Goal: Information Seeking & Learning: Learn about a topic

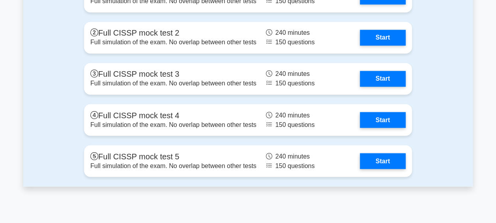
scroll to position [2132, 0]
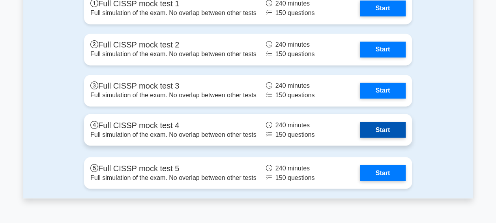
click at [371, 137] on link "Start" at bounding box center [383, 130] width 46 height 16
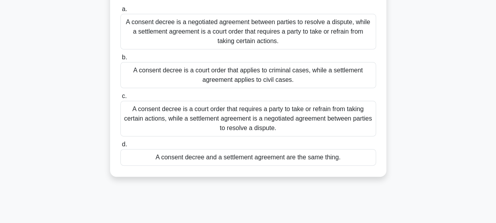
scroll to position [39, 0]
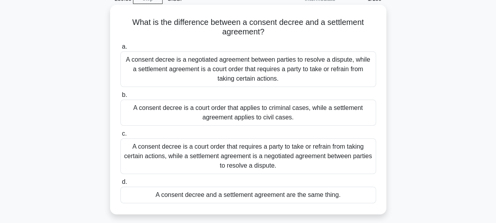
click at [325, 77] on div "A consent decree is a negotiated agreement between parties to resolve a dispute…" at bounding box center [248, 69] width 256 height 36
click at [120, 49] on input "a. A consent decree is a negotiated agreement between parties to resolve a disp…" at bounding box center [120, 46] width 0 height 5
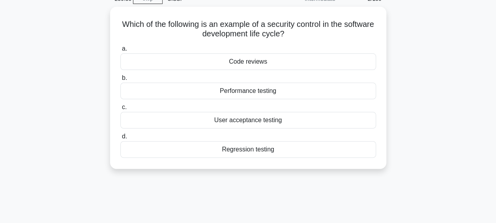
scroll to position [0, 0]
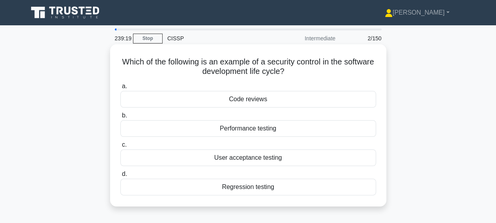
click at [325, 97] on div "Code reviews" at bounding box center [248, 99] width 256 height 17
click at [120, 89] on input "a. Code reviews" at bounding box center [120, 86] width 0 height 5
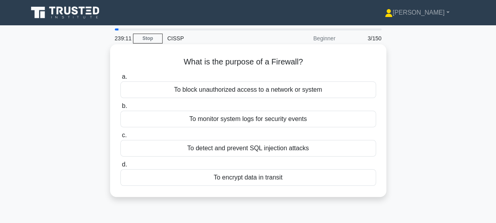
click at [318, 92] on div "To block unauthorized access to a network or system" at bounding box center [248, 89] width 256 height 17
click at [120, 79] on input "a. To block unauthorized access to a network or system" at bounding box center [120, 76] width 0 height 5
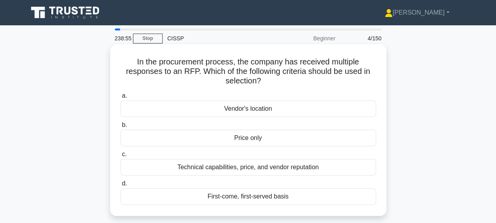
click at [296, 171] on div "Technical capabilities, price, and vendor reputation" at bounding box center [248, 167] width 256 height 17
click at [120, 157] on input "c. Technical capabilities, price, and vendor reputation" at bounding box center [120, 154] width 0 height 5
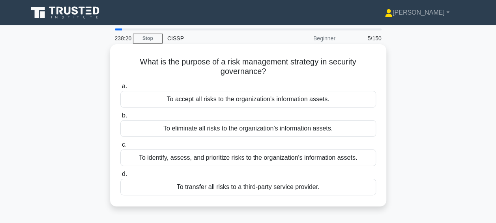
click at [306, 156] on div "To identify, assess, and prioritize risks to the organization's information ass…" at bounding box center [248, 157] width 256 height 17
click at [120, 147] on input "c. To identify, assess, and prioritize risks to the organization's information …" at bounding box center [120, 144] width 0 height 5
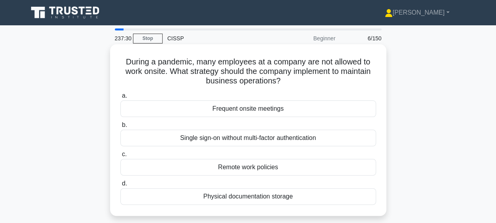
click at [282, 165] on div "Remote work policies" at bounding box center [248, 167] width 256 height 17
click at [120, 157] on input "c. Remote work policies" at bounding box center [120, 154] width 0 height 5
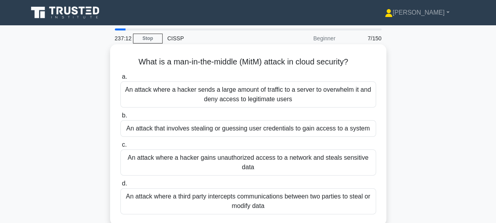
click at [283, 203] on div "An attack where a third party intercepts communications between two parties to …" at bounding box center [248, 201] width 256 height 26
click at [120, 186] on input "d. An attack where a third party intercepts communications between two parties …" at bounding box center [120, 183] width 0 height 5
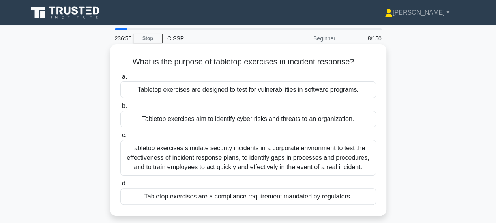
click at [309, 167] on div "Tabletop exercises simulate security incidents in a corporate environment to te…" at bounding box center [248, 158] width 256 height 36
click at [120, 138] on input "c. Tabletop exercises simulate security incidents in a corporate environment to…" at bounding box center [120, 135] width 0 height 5
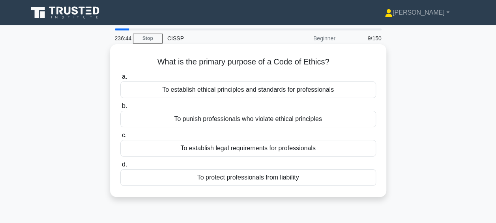
click at [310, 92] on div "To establish ethical principles and standards for professionals" at bounding box center [248, 89] width 256 height 17
click at [120, 79] on input "a. To establish ethical principles and standards for professionals" at bounding box center [120, 76] width 0 height 5
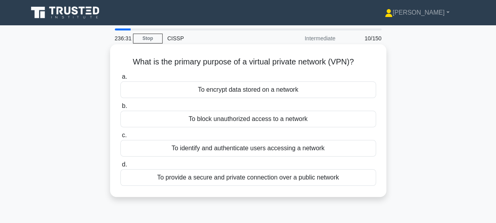
click at [302, 181] on div "To provide a secure and private connection over a public network" at bounding box center [248, 177] width 256 height 17
click at [120, 167] on input "d. To provide a secure and private connection over a public network" at bounding box center [120, 164] width 0 height 5
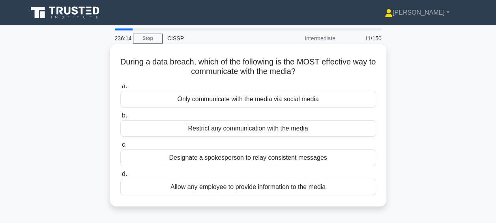
click at [320, 156] on div "Designate a spokesperson to relay consistent messages" at bounding box center [248, 157] width 256 height 17
click at [120, 147] on input "c. Designate a spokesperson to relay consistent messages" at bounding box center [120, 144] width 0 height 5
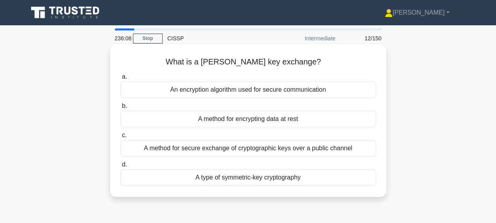
click at [326, 150] on div "A method for secure exchange of cryptographic keys over a public channel" at bounding box center [248, 148] width 256 height 17
click at [120, 138] on input "c. A method for secure exchange of cryptographic keys over a public channel" at bounding box center [120, 135] width 0 height 5
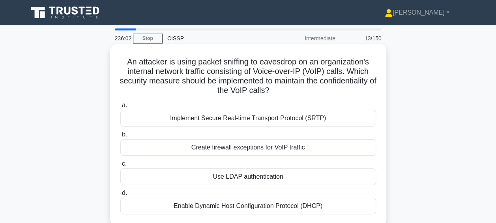
scroll to position [39, 0]
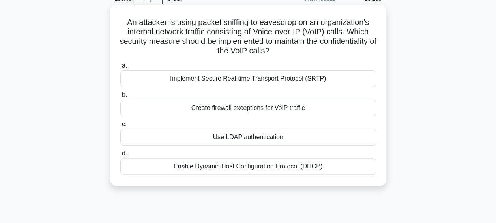
click at [339, 78] on div "Implement Secure Real-time Transport Protocol (SRTP)" at bounding box center [248, 78] width 256 height 17
click at [120, 68] on input "a. Implement Secure Real-time Transport Protocol (SRTP)" at bounding box center [120, 65] width 0 height 5
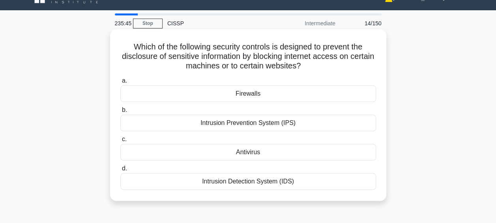
scroll to position [0, 0]
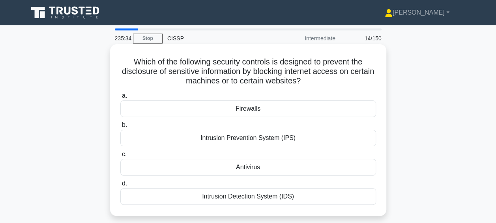
click at [328, 115] on div "Firewalls" at bounding box center [248, 108] width 256 height 17
click at [120, 98] on input "a. Firewalls" at bounding box center [120, 95] width 0 height 5
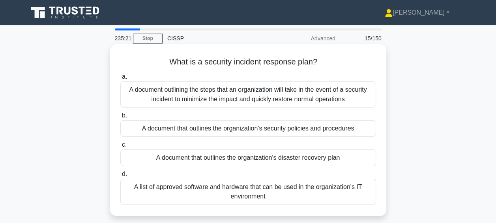
click at [343, 90] on div "A document outlining the steps that an organization will take in the event of a…" at bounding box center [248, 94] width 256 height 26
click at [120, 79] on input "a. A document outlining the steps that an organization will take in the event o…" at bounding box center [120, 76] width 0 height 5
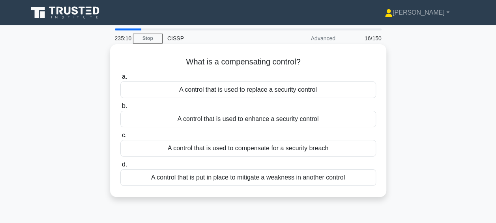
click at [318, 145] on div "A control that is used to compensate for a security breach" at bounding box center [248, 148] width 256 height 17
click at [120, 138] on input "c. A control that is used to compensate for a security breach" at bounding box center [120, 135] width 0 height 5
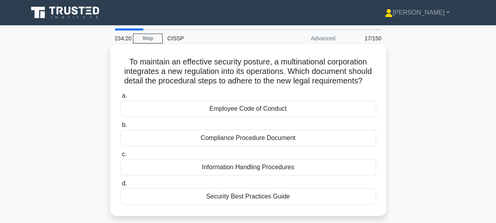
click at [306, 111] on div "Employee Code of Conduct" at bounding box center [248, 108] width 256 height 17
click at [120, 98] on input "a. Employee Code of Conduct" at bounding box center [120, 95] width 0 height 5
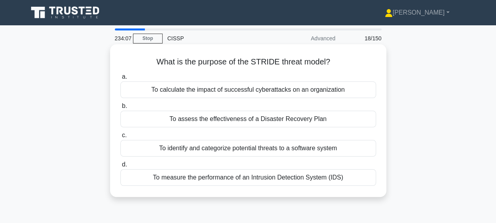
click at [347, 148] on div "To identify and categorize potential threats to a software system" at bounding box center [248, 148] width 256 height 17
click at [120, 138] on input "c. To identify and categorize potential threats to a software system" at bounding box center [120, 135] width 0 height 5
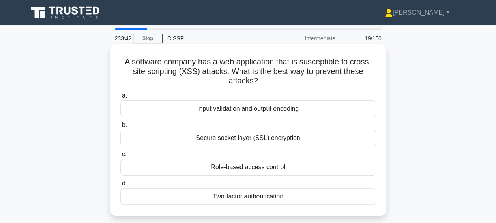
click at [337, 111] on div "Input validation and output encoding" at bounding box center [248, 108] width 256 height 17
click at [120, 98] on input "a. Input validation and output encoding" at bounding box center [120, 95] width 0 height 5
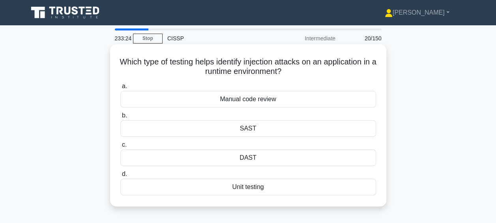
click at [336, 124] on div "SAST" at bounding box center [248, 128] width 256 height 17
click at [120, 118] on input "b. SAST" at bounding box center [120, 115] width 0 height 5
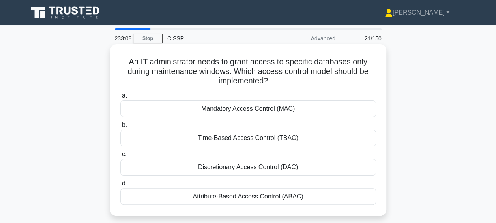
click at [317, 132] on div "Time-Based Access Control (TBAC)" at bounding box center [248, 137] width 256 height 17
click at [120, 127] on input "b. Time-Based Access Control (TBAC)" at bounding box center [120, 124] width 0 height 5
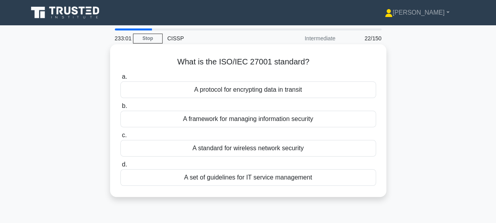
click at [343, 120] on div "A framework for managing information security" at bounding box center [248, 119] width 256 height 17
click at [120, 109] on input "b. A framework for managing information security" at bounding box center [120, 105] width 0 height 5
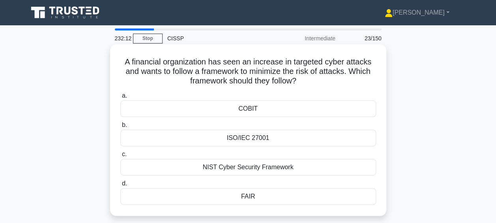
click at [326, 163] on div "NIST Cyber Security Framework" at bounding box center [248, 167] width 256 height 17
click at [120, 157] on input "c. NIST Cyber Security Framework" at bounding box center [120, 154] width 0 height 5
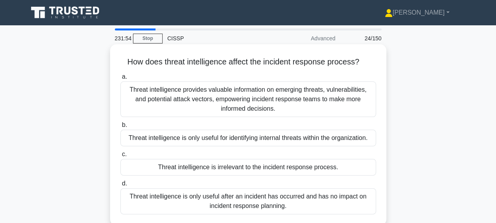
click at [341, 105] on div "Threat intelligence provides valuable information on emerging threats, vulnerab…" at bounding box center [248, 99] width 256 height 36
click at [120, 79] on input "a. Threat intelligence provides valuable information on emerging threats, vulne…" at bounding box center [120, 76] width 0 height 5
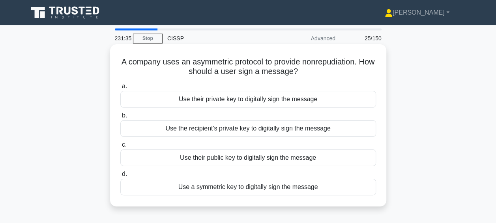
click at [336, 100] on div "Use their private key to digitally sign the message" at bounding box center [248, 99] width 256 height 17
click at [120, 89] on input "a. Use their private key to digitally sign the message" at bounding box center [120, 86] width 0 height 5
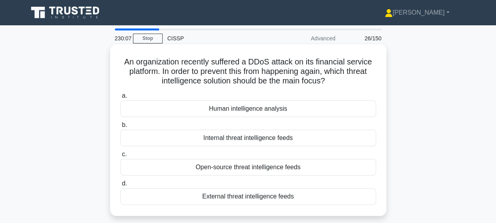
click at [294, 199] on div "External threat intelligence feeds" at bounding box center [248, 196] width 256 height 17
click at [120, 186] on input "d. External threat intelligence feeds" at bounding box center [120, 183] width 0 height 5
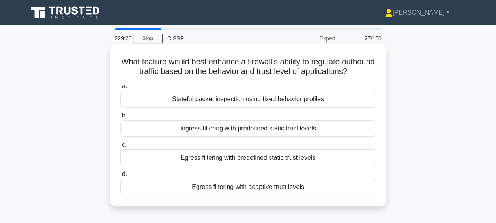
click at [332, 107] on div "Stateful packet inspection using fixed behavior profiles" at bounding box center [248, 99] width 256 height 17
click at [120, 89] on input "a. Stateful packet inspection using fixed behavior profiles" at bounding box center [120, 86] width 0 height 5
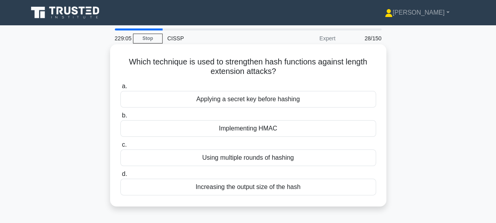
click at [315, 186] on div "Increasing the output size of the hash" at bounding box center [248, 186] width 256 height 17
click at [120, 176] on input "d. Increasing the output size of the hash" at bounding box center [120, 173] width 0 height 5
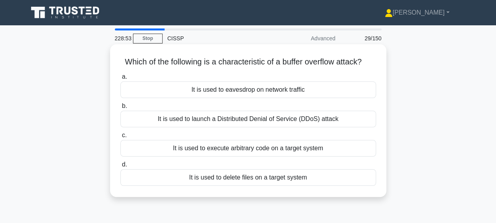
click at [310, 150] on div "It is used to execute arbitrary code on a target system" at bounding box center [248, 148] width 256 height 17
click at [120, 138] on input "c. It is used to execute arbitrary code on a target system" at bounding box center [120, 135] width 0 height 5
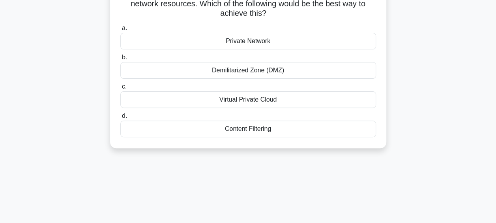
scroll to position [39, 0]
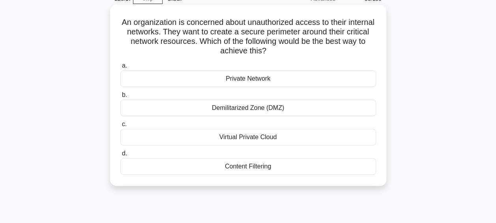
click at [305, 109] on div "Demilitarized Zone (DMZ)" at bounding box center [248, 107] width 256 height 17
click at [120, 97] on input "b. Demilitarized Zone (DMZ)" at bounding box center [120, 94] width 0 height 5
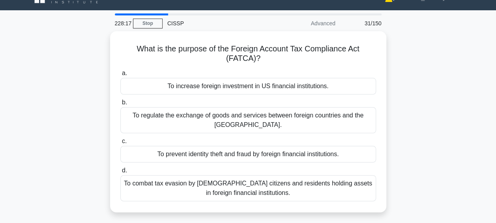
scroll to position [0, 0]
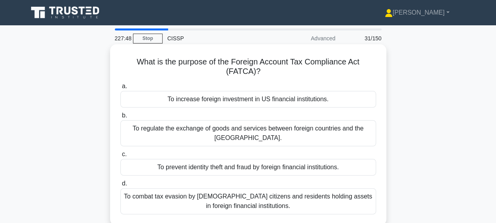
click at [298, 195] on div "To combat tax evasion by [DEMOGRAPHIC_DATA] citizens and residents holding asse…" at bounding box center [248, 201] width 256 height 26
click at [120, 186] on input "d. To combat tax evasion by [DEMOGRAPHIC_DATA] citizens and residents holding a…" at bounding box center [120, 183] width 0 height 5
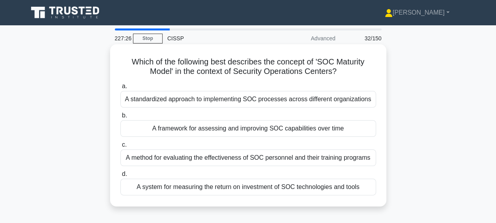
click at [308, 103] on div "A standardized approach to implementing SOC processes across different organiza…" at bounding box center [248, 99] width 256 height 17
click at [120, 89] on input "a. A standardized approach to implementing SOC processes across different organ…" at bounding box center [120, 86] width 0 height 5
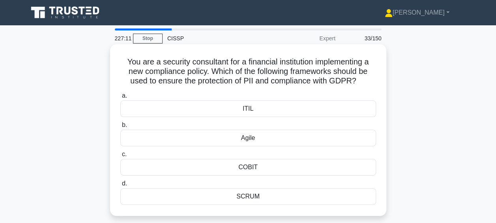
click at [284, 162] on div "COBIT" at bounding box center [248, 167] width 256 height 17
click at [120, 157] on input "c. COBIT" at bounding box center [120, 154] width 0 height 5
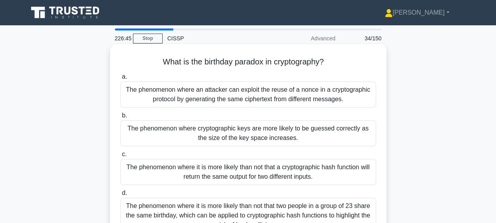
scroll to position [39, 0]
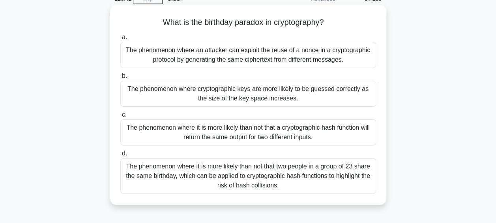
click at [319, 167] on div "The phenomenon where it is more likely than not that two people in a group of 2…" at bounding box center [248, 176] width 256 height 36
click at [120, 156] on input "d. The phenomenon where it is more likely than not that two people in a group o…" at bounding box center [120, 153] width 0 height 5
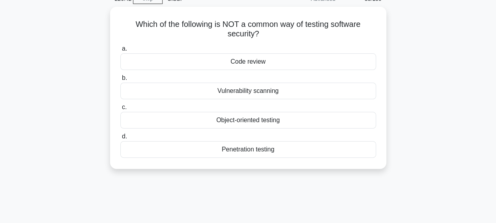
scroll to position [0, 0]
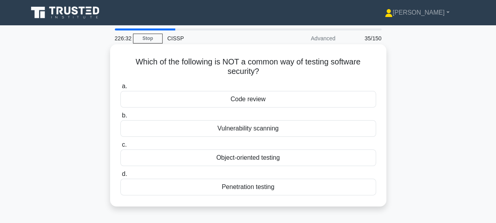
click at [317, 163] on div "Object-oriented testing" at bounding box center [248, 157] width 256 height 17
click at [120, 147] on input "c. Object-oriented testing" at bounding box center [120, 144] width 0 height 5
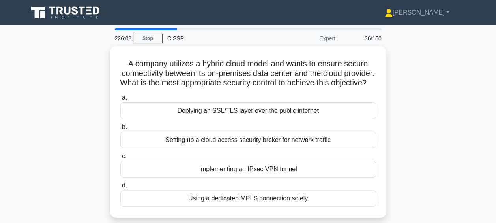
scroll to position [39, 0]
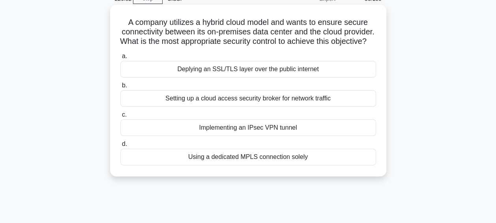
click at [336, 107] on div "Setting up a cloud access security broker for network traffic" at bounding box center [248, 98] width 256 height 17
click at [120, 88] on input "b. Setting up a cloud access security broker for network traffic" at bounding box center [120, 85] width 0 height 5
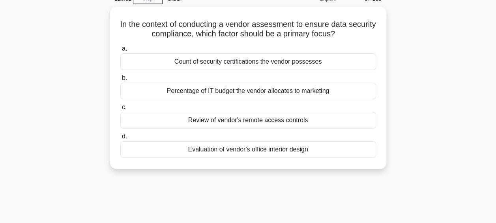
scroll to position [0, 0]
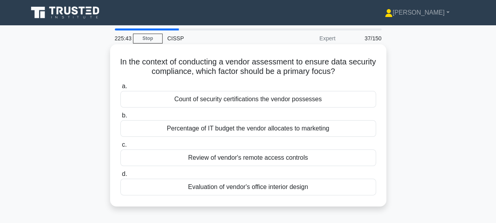
click at [324, 155] on div "Review of vendor's remote access controls" at bounding box center [248, 157] width 256 height 17
click at [120, 147] on input "c. Review of vendor's remote access controls" at bounding box center [120, 144] width 0 height 5
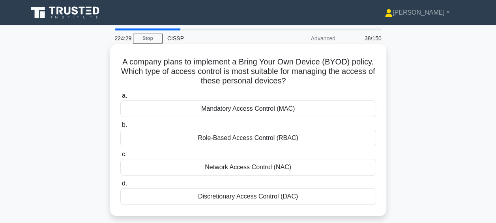
click at [312, 163] on div "Network Access Control (NAC)" at bounding box center [248, 167] width 256 height 17
click at [120, 157] on input "c. Network Access Control (NAC)" at bounding box center [120, 154] width 0 height 5
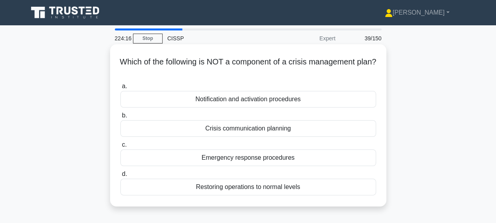
click at [304, 186] on div "Restoring operations to normal levels" at bounding box center [248, 186] width 256 height 17
click at [120, 176] on input "d. Restoring operations to normal levels" at bounding box center [120, 173] width 0 height 5
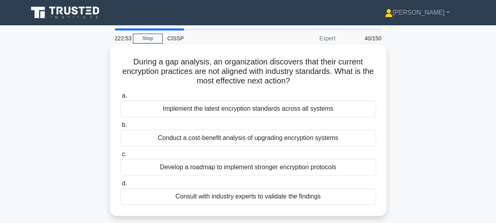
click at [317, 169] on div "Develop a roadmap to implement stronger encryption protocols" at bounding box center [248, 167] width 256 height 17
click at [120, 157] on input "c. Develop a roadmap to implement stronger encryption protocols" at bounding box center [120, 154] width 0 height 5
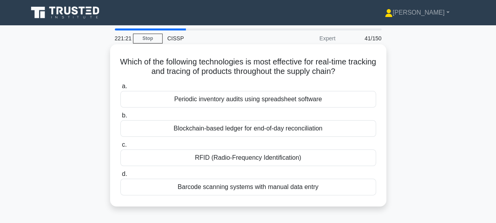
click at [317, 154] on div "RFID (Radio-Frequency Identification)" at bounding box center [248, 157] width 256 height 17
click at [120, 147] on input "c. RFID (Radio-Frequency Identification)" at bounding box center [120, 144] width 0 height 5
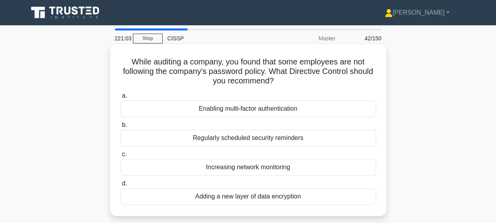
click at [324, 139] on div "Regularly scheduled security reminders" at bounding box center [248, 137] width 256 height 17
click at [120, 127] on input "b. Regularly scheduled security reminders" at bounding box center [120, 124] width 0 height 5
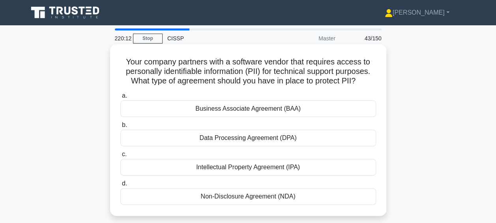
click at [287, 197] on div "Non-Disclosure Agreement (NDA)" at bounding box center [248, 196] width 256 height 17
click at [120, 186] on input "d. Non-Disclosure Agreement (NDA)" at bounding box center [120, 183] width 0 height 5
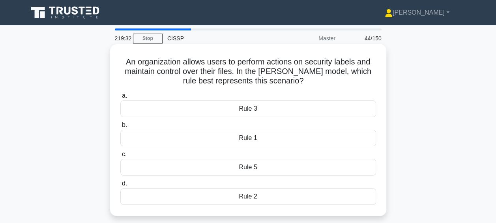
click at [209, 192] on div "Rule 2" at bounding box center [248, 196] width 256 height 17
click at [120, 186] on input "d. Rule 2" at bounding box center [120, 183] width 0 height 5
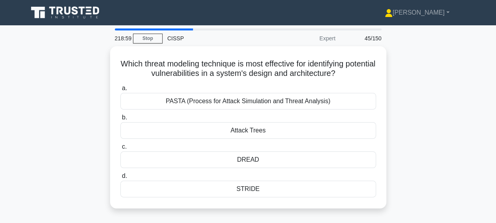
click at [209, 192] on div "STRIDE" at bounding box center [248, 188] width 256 height 17
click at [120, 178] on input "d. STRIDE" at bounding box center [120, 175] width 0 height 5
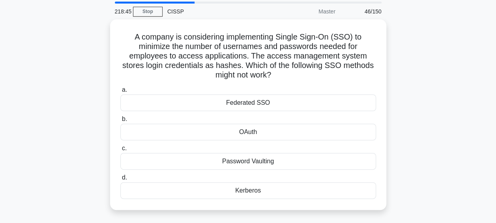
scroll to position [39, 0]
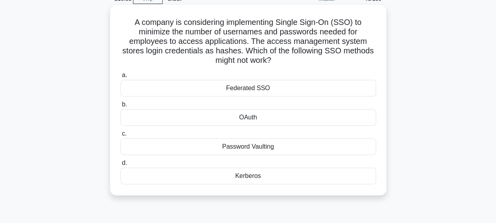
click at [298, 89] on div "Federated SSO" at bounding box center [248, 88] width 256 height 17
click at [120, 78] on input "a. Federated SSO" at bounding box center [120, 75] width 0 height 5
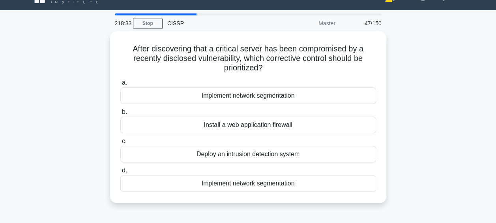
scroll to position [0, 0]
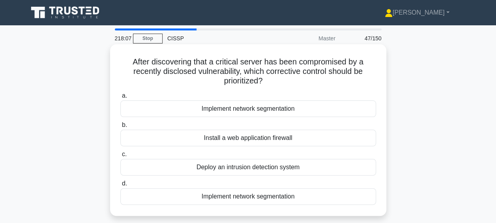
click at [298, 164] on div "Deploy an intrusion detection system" at bounding box center [248, 167] width 256 height 17
click at [120, 157] on input "c. Deploy an intrusion detection system" at bounding box center [120, 154] width 0 height 5
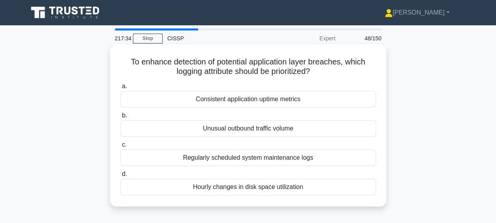
click at [347, 128] on div "Unusual outbound traffic volume" at bounding box center [248, 128] width 256 height 17
click at [120, 118] on input "b. Unusual outbound traffic volume" at bounding box center [120, 115] width 0 height 5
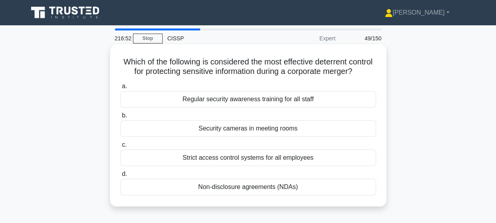
click at [285, 195] on div "Non-disclosure agreements (NDAs)" at bounding box center [248, 186] width 256 height 17
click at [120, 176] on input "d. Non-disclosure agreements (NDAs)" at bounding box center [120, 173] width 0 height 5
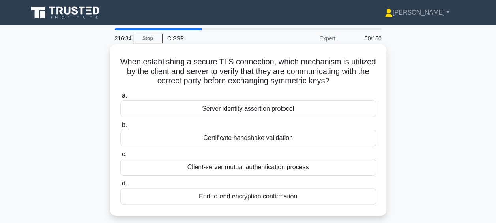
click at [311, 139] on div "Certificate handshake validation" at bounding box center [248, 137] width 256 height 17
click at [120, 127] on input "b. Certificate handshake validation" at bounding box center [120, 124] width 0 height 5
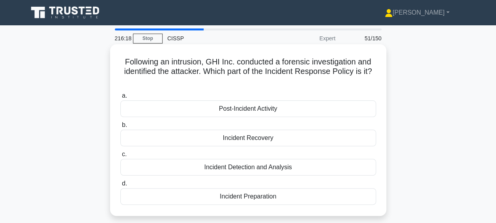
click at [319, 107] on div "Post-Incident Activity" at bounding box center [248, 108] width 256 height 17
click at [120, 98] on input "a. Post-Incident Activity" at bounding box center [120, 95] width 0 height 5
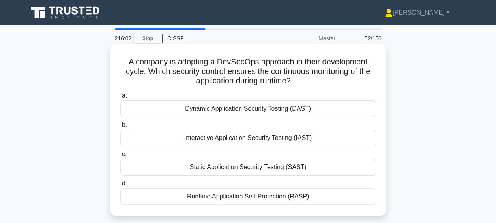
click at [329, 197] on div "Runtime Application Self-Protection (RASP)" at bounding box center [248, 196] width 256 height 17
click at [120, 186] on input "d. Runtime Application Self-Protection (RASP)" at bounding box center [120, 183] width 0 height 5
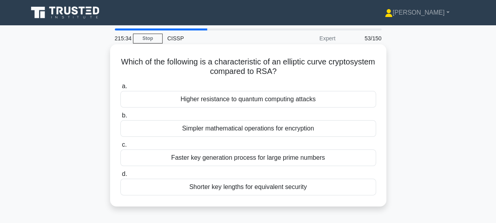
click at [337, 102] on div "Higher resistance to quantum computing attacks" at bounding box center [248, 99] width 256 height 17
click at [120, 89] on input "a. Higher resistance to quantum computing attacks" at bounding box center [120, 86] width 0 height 5
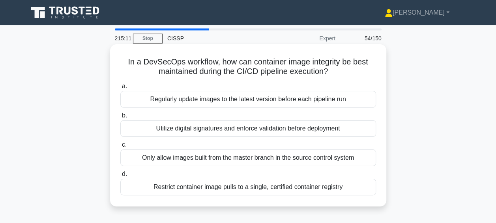
click at [354, 127] on div "Utilize digital signatures and enforce validation before deployment" at bounding box center [248, 128] width 256 height 17
click at [120, 118] on input "b. Utilize digital signatures and enforce validation before deployment" at bounding box center [120, 115] width 0 height 5
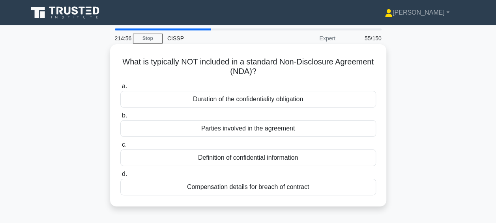
click at [354, 103] on div "Duration of the confidentiality obligation" at bounding box center [248, 99] width 256 height 17
click at [120, 89] on input "a. Duration of the confidentiality obligation" at bounding box center [120, 86] width 0 height 5
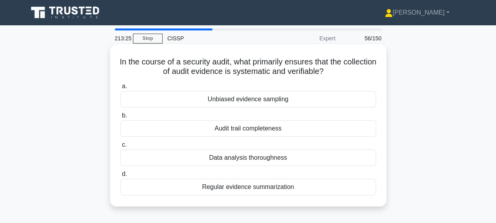
click at [269, 131] on div "Audit trail completeness" at bounding box center [248, 128] width 256 height 17
click at [120, 118] on input "b. Audit trail completeness" at bounding box center [120, 115] width 0 height 5
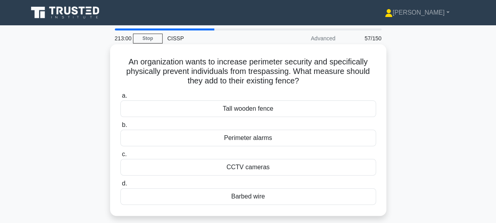
click at [270, 193] on div "Barbed wire" at bounding box center [248, 196] width 256 height 17
click at [120, 186] on input "d. Barbed wire" at bounding box center [120, 183] width 0 height 5
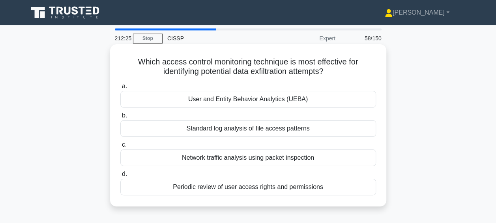
click at [319, 99] on div "User and Entity Behavior Analytics (UEBA)" at bounding box center [248, 99] width 256 height 17
click at [120, 89] on input "a. User and Entity Behavior Analytics (UEBA)" at bounding box center [120, 86] width 0 height 5
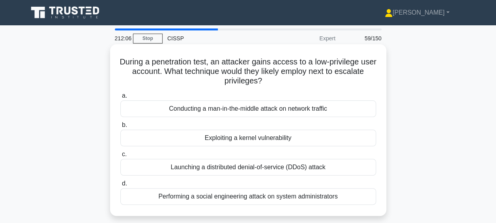
click at [277, 197] on div "Performing a social engineering attack on system administrators" at bounding box center [248, 196] width 256 height 17
click at [120, 186] on input "d. Performing a social engineering attack on system administrators" at bounding box center [120, 183] width 0 height 5
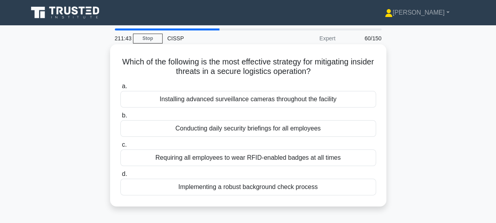
click at [273, 193] on div "Implementing a robust background check process" at bounding box center [248, 186] width 256 height 17
click at [120, 176] on input "d. Implementing a robust background check process" at bounding box center [120, 173] width 0 height 5
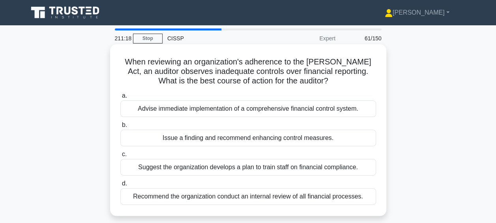
click at [274, 143] on div "Issue a finding and recommend enhancing control measures." at bounding box center [248, 137] width 256 height 17
click at [120, 127] on input "b. Issue a finding and recommend enhancing control measures." at bounding box center [120, 124] width 0 height 5
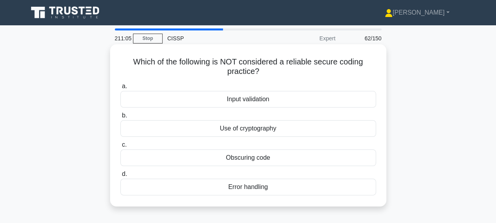
click at [282, 134] on div "Use of cryptography" at bounding box center [248, 128] width 256 height 17
click at [120, 118] on input "b. Use of cryptography" at bounding box center [120, 115] width 0 height 5
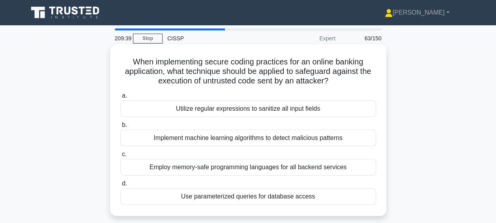
click at [360, 112] on div "Utilize regular expressions to sanitize all input fields" at bounding box center [248, 108] width 256 height 17
click at [120, 98] on input "a. Utilize regular expressions to sanitize all input fields" at bounding box center [120, 95] width 0 height 5
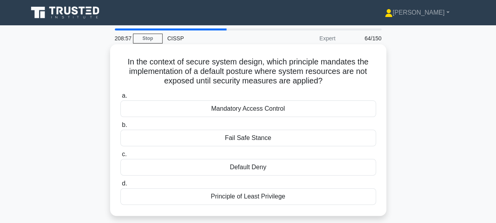
click at [311, 166] on div "Default Deny" at bounding box center [248, 167] width 256 height 17
click at [120, 157] on input "c. Default Deny" at bounding box center [120, 154] width 0 height 5
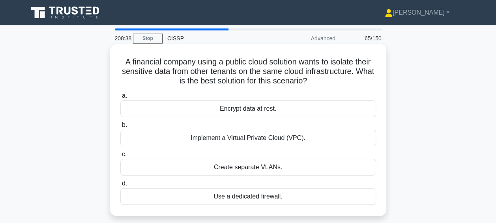
click at [358, 143] on div "Implement a Virtual Private Cloud (VPC)." at bounding box center [248, 137] width 256 height 17
click at [120, 127] on input "b. Implement a Virtual Private Cloud (VPC)." at bounding box center [120, 124] width 0 height 5
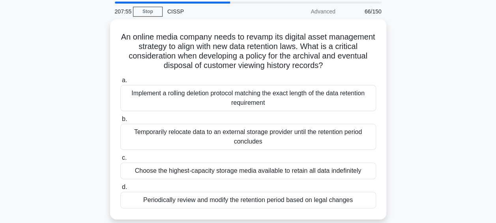
scroll to position [39, 0]
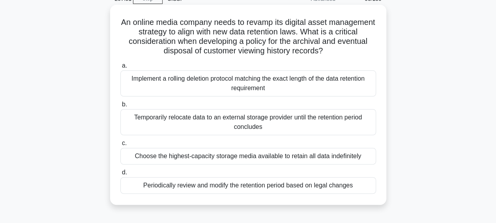
click at [340, 184] on div "Periodically review and modify the retention period based on legal changes" at bounding box center [248, 185] width 256 height 17
click at [120, 175] on input "d. Periodically review and modify the retention period based on legal changes" at bounding box center [120, 172] width 0 height 5
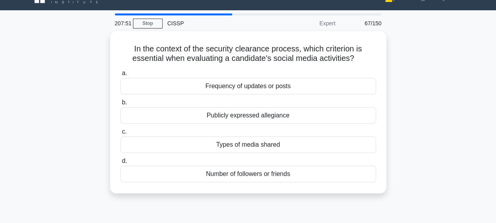
scroll to position [0, 0]
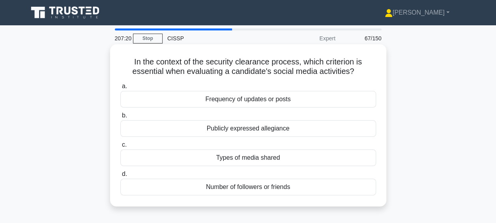
click at [340, 160] on div "Types of media shared" at bounding box center [248, 157] width 256 height 17
click at [120, 147] on input "c. Types of media shared" at bounding box center [120, 144] width 0 height 5
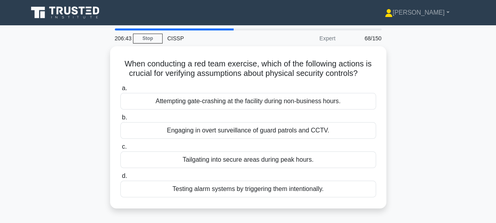
click at [340, 160] on div "Tailgating into secure areas during peak hours." at bounding box center [248, 159] width 256 height 17
click at [120, 149] on input "c. Tailgating into secure areas during peak hours." at bounding box center [120, 146] width 0 height 5
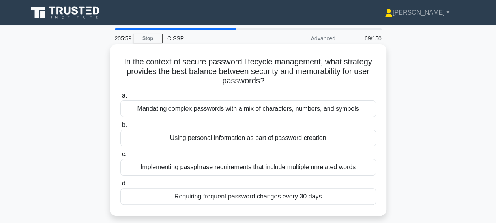
click at [325, 168] on div "Implementing passphrase requirements that include multiple unrelated words" at bounding box center [248, 167] width 256 height 17
click at [120, 157] on input "c. Implementing passphrase requirements that include multiple unrelated words" at bounding box center [120, 154] width 0 height 5
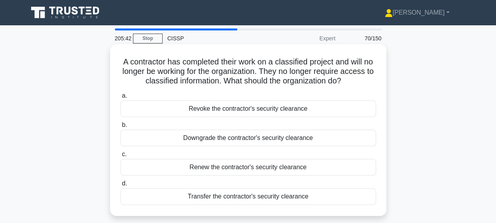
click at [337, 111] on div "Revoke the contractor's security clearance" at bounding box center [248, 108] width 256 height 17
click at [120, 98] on input "a. Revoke the contractor's security clearance" at bounding box center [120, 95] width 0 height 5
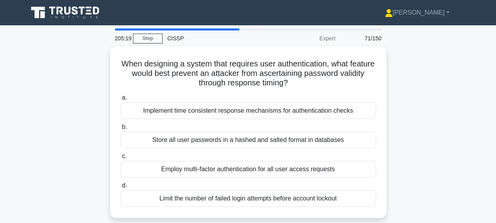
click at [337, 111] on div "Implement time consistent response mechanisms for authentication checks" at bounding box center [248, 110] width 256 height 17
click at [120, 100] on input "a. Implement time consistent response mechanisms for authentication checks" at bounding box center [120, 97] width 0 height 5
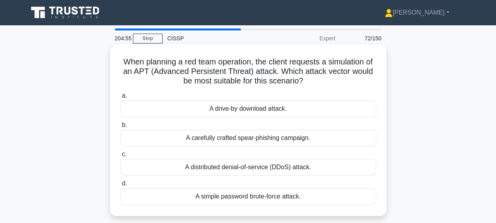
click at [328, 164] on div "A distributed denial-of-service (DDoS) attack." at bounding box center [248, 167] width 256 height 17
click at [120, 157] on input "c. A distributed denial-of-service (DDoS) attack." at bounding box center [120, 154] width 0 height 5
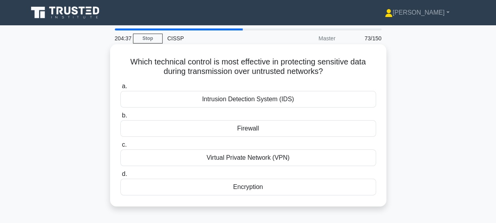
click at [328, 164] on div "Virtual Private Network (VPN)" at bounding box center [248, 157] width 256 height 17
click at [120, 147] on input "c. Virtual Private Network (VPN)" at bounding box center [120, 144] width 0 height 5
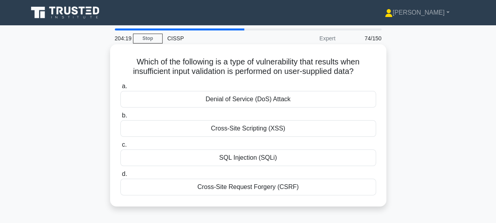
click at [337, 131] on div "Cross-Site Scripting (XSS)" at bounding box center [248, 128] width 256 height 17
click at [120, 118] on input "b. Cross-Site Scripting (XSS)" at bounding box center [120, 115] width 0 height 5
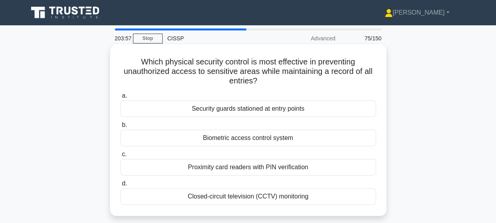
click at [329, 140] on div "Biometric access control system" at bounding box center [248, 137] width 256 height 17
click at [120, 127] on input "b. Biometric access control system" at bounding box center [120, 124] width 0 height 5
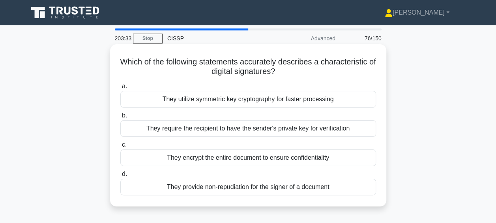
click at [319, 187] on div "They provide non-repudiation for the signer of a document" at bounding box center [248, 186] width 256 height 17
click at [120, 176] on input "d. They provide non-repudiation for the signer of a document" at bounding box center [120, 173] width 0 height 5
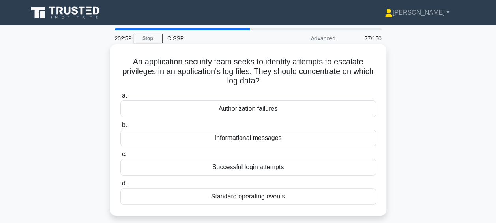
click at [334, 113] on div "Authorization failures" at bounding box center [248, 108] width 256 height 17
click at [120, 98] on input "a. Authorization failures" at bounding box center [120, 95] width 0 height 5
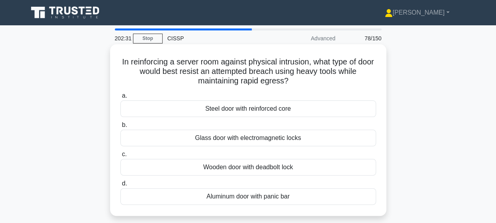
click at [320, 190] on div "Aluminum door with panic bar" at bounding box center [248, 196] width 256 height 17
click at [120, 186] on input "d. Aluminum door with panic bar" at bounding box center [120, 183] width 0 height 5
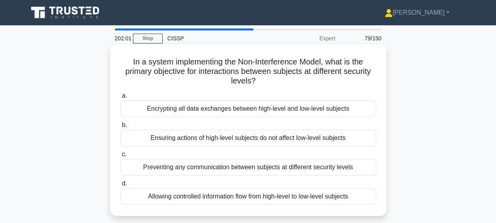
click at [322, 196] on div "Allowing controlled information flow from high-level to low-level subjects" at bounding box center [248, 196] width 256 height 17
click at [120, 186] on input "d. Allowing controlled information flow from high-level to low-level subjects" at bounding box center [120, 183] width 0 height 5
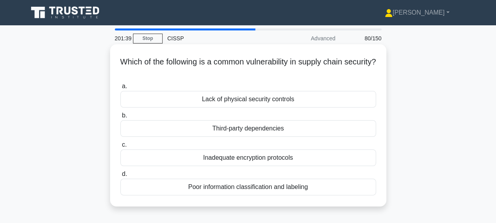
click at [296, 127] on div "Third-party dependencies" at bounding box center [248, 128] width 256 height 17
click at [120, 118] on input "b. Third-party dependencies" at bounding box center [120, 115] width 0 height 5
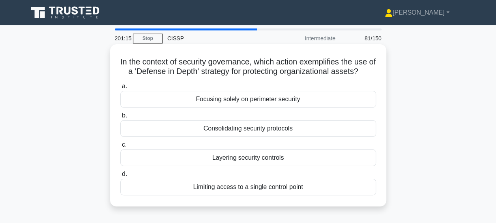
click at [304, 155] on div "Layering security controls" at bounding box center [248, 157] width 256 height 17
click at [120, 147] on input "c. Layering security controls" at bounding box center [120, 144] width 0 height 5
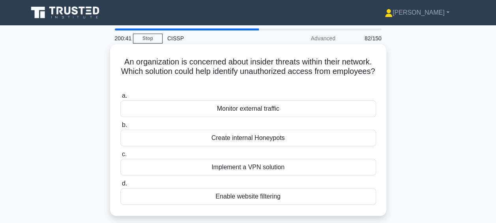
click at [312, 135] on div "Create internal Honeypots" at bounding box center [248, 137] width 256 height 17
click at [120, 127] on input "b. Create internal Honeypots" at bounding box center [120, 124] width 0 height 5
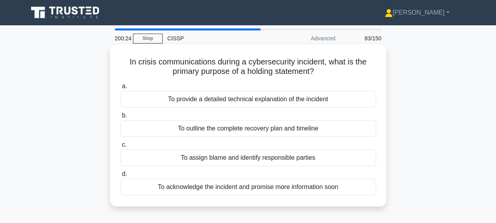
click at [323, 186] on div "To acknowledge the incident and promise more information soon" at bounding box center [248, 186] width 256 height 17
click at [120, 176] on input "d. To acknowledge the incident and promise more information soon" at bounding box center [120, 173] width 0 height 5
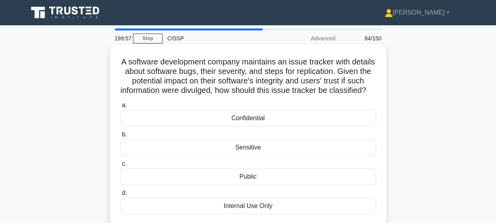
click at [349, 126] on div "Confidential" at bounding box center [248, 118] width 256 height 17
click at [120, 108] on input "a. Confidential" at bounding box center [120, 105] width 0 height 5
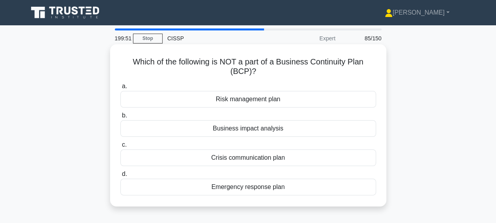
click at [328, 101] on div "Risk management plan" at bounding box center [248, 99] width 256 height 17
click at [120, 89] on input "a. Risk management plan" at bounding box center [120, 86] width 0 height 5
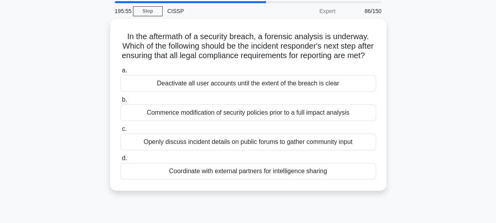
scroll to position [39, 0]
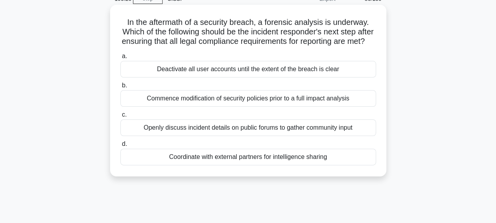
click at [319, 162] on div "Coordinate with external partners for intelligence sharing" at bounding box center [248, 156] width 256 height 17
click at [120, 146] on input "d. Coordinate with external partners for intelligence sharing" at bounding box center [120, 143] width 0 height 5
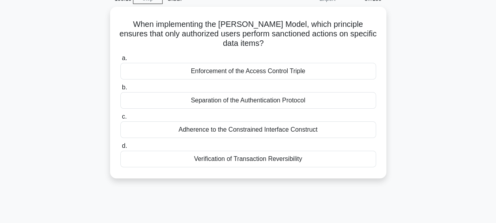
scroll to position [0, 0]
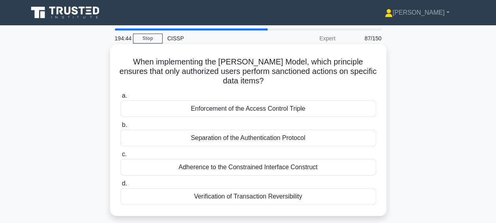
click at [289, 109] on div "Enforcement of the Access Control Triple" at bounding box center [248, 108] width 256 height 17
click at [120, 98] on input "a. Enforcement of the Access Control Triple" at bounding box center [120, 95] width 0 height 5
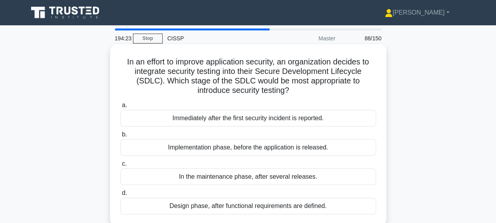
scroll to position [39, 0]
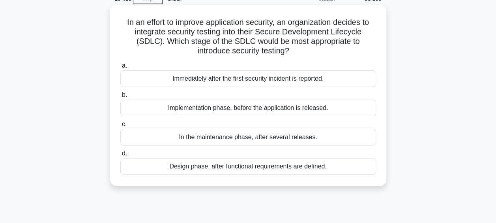
click at [288, 109] on div "Implementation phase, before the application is released." at bounding box center [248, 107] width 256 height 17
click at [120, 97] on input "b. Implementation phase, before the application is released." at bounding box center [120, 94] width 0 height 5
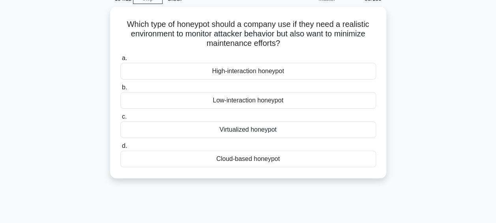
scroll to position [0, 0]
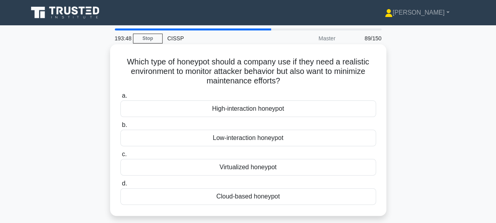
click at [294, 108] on div "High-interaction honeypot" at bounding box center [248, 108] width 256 height 17
click at [120, 98] on input "a. High-interaction honeypot" at bounding box center [120, 95] width 0 height 5
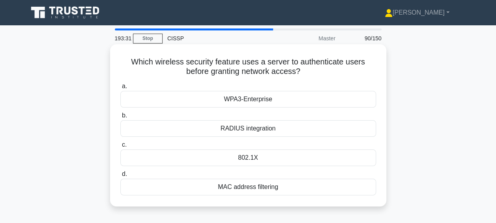
click at [302, 154] on div "802.1X" at bounding box center [248, 157] width 256 height 17
click at [120, 147] on input "c. 802.1X" at bounding box center [120, 144] width 0 height 5
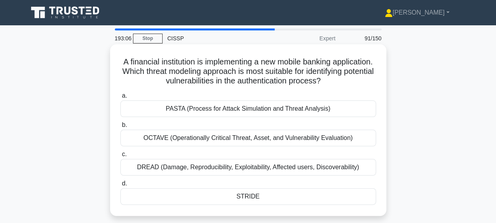
click at [272, 137] on div "OCTAVE (Operationally Critical Threat, Asset, and Vulnerability Evaluation)" at bounding box center [248, 137] width 256 height 17
click at [120, 127] on input "b. [PERSON_NAME] (Operationally Critical Threat, Asset, and Vulnerability Evalu…" at bounding box center [120, 124] width 0 height 5
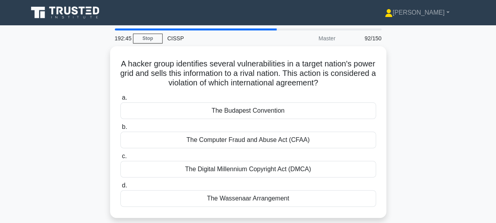
click at [272, 137] on div "The Computer Fraud and Abuse Act (CFAA)" at bounding box center [248, 139] width 256 height 17
click at [120, 129] on input "b. The Computer Fraud and Abuse Act (CFAA)" at bounding box center [120, 126] width 0 height 5
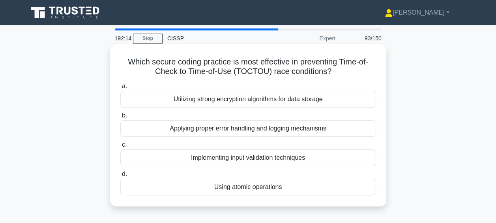
click at [277, 125] on div "Applying proper error handling and logging mechanisms" at bounding box center [248, 128] width 256 height 17
click at [120, 118] on input "b. Applying proper error handling and logging mechanisms" at bounding box center [120, 115] width 0 height 5
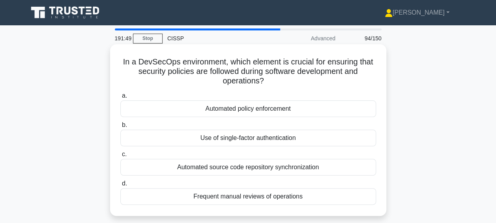
click at [285, 109] on div "Automated policy enforcement" at bounding box center [248, 108] width 256 height 17
click at [120, 98] on input "a. Automated policy enforcement" at bounding box center [120, 95] width 0 height 5
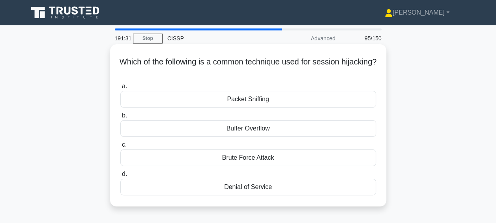
click at [290, 101] on div "Packet Sniffing" at bounding box center [248, 99] width 256 height 17
click at [120, 89] on input "a. Packet Sniffing" at bounding box center [120, 86] width 0 height 5
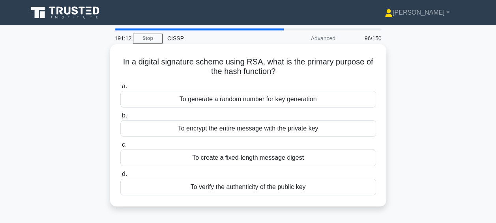
click at [312, 153] on div "To create a fixed-length message digest" at bounding box center [248, 157] width 256 height 17
click at [120, 147] on input "c. To create a fixed-length message digest" at bounding box center [120, 144] width 0 height 5
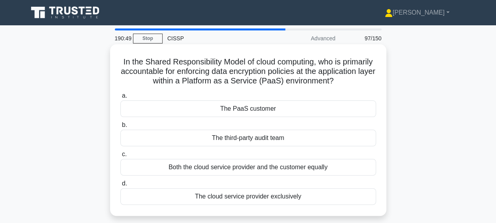
click at [295, 166] on div "Both the cloud service provider and the customer equally" at bounding box center [248, 167] width 256 height 17
click at [120, 157] on input "c. Both the cloud service provider and the customer equally" at bounding box center [120, 154] width 0 height 5
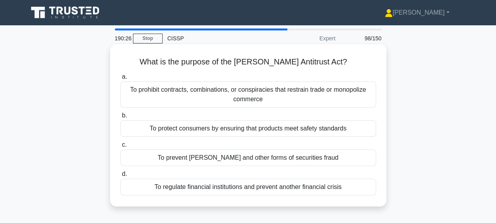
click at [315, 91] on div "To prohibit contracts, combinations, or conspiracies that restrain trade or mon…" at bounding box center [248, 94] width 256 height 26
click at [120, 79] on input "a. To prohibit contracts, combinations, or conspiracies that restrain trade or …" at bounding box center [120, 76] width 0 height 5
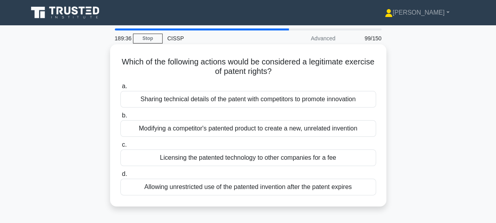
click at [241, 187] on div "Allowing unrestricted use of the patented invention after the patent expires" at bounding box center [248, 186] width 256 height 17
click at [120, 176] on input "d. Allowing unrestricted use of the patented invention after the patent expires" at bounding box center [120, 173] width 0 height 5
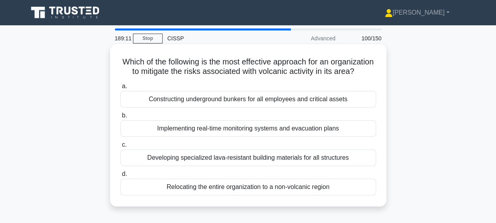
click at [221, 137] on div "Implementing real-time monitoring systems and evacuation plans" at bounding box center [248, 128] width 256 height 17
click at [120, 118] on input "b. Implementing real-time monitoring systems and evacuation plans" at bounding box center [120, 115] width 0 height 5
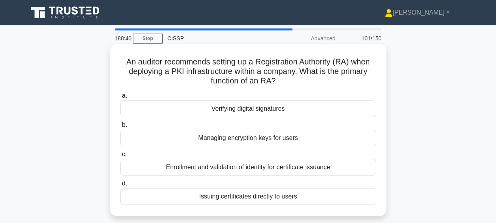
click at [217, 165] on div "Enrollment and validation of identity for certificate issuance" at bounding box center [248, 167] width 256 height 17
click at [120, 157] on input "c. Enrollment and validation of identity for certificate issuance" at bounding box center [120, 154] width 0 height 5
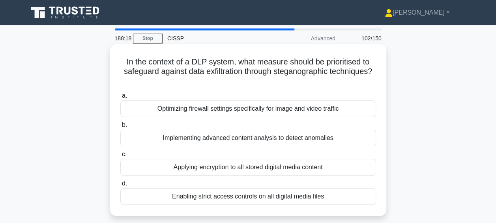
click at [231, 137] on div "Implementing advanced content analysis to detect anomalies" at bounding box center [248, 137] width 256 height 17
click at [120, 127] on input "b. Implementing advanced content analysis to detect anomalies" at bounding box center [120, 124] width 0 height 5
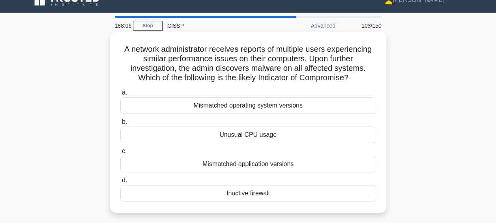
scroll to position [13, 0]
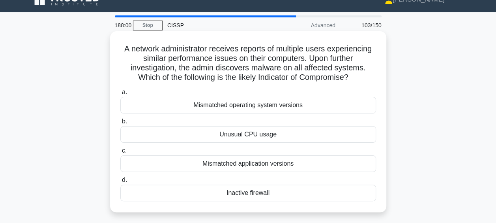
click at [274, 130] on div "Unusual CPU usage" at bounding box center [248, 134] width 256 height 17
click at [120, 124] on input "b. Unusual CPU usage" at bounding box center [120, 121] width 0 height 5
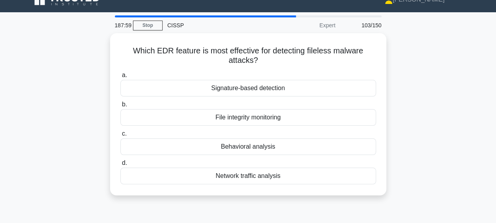
scroll to position [0, 0]
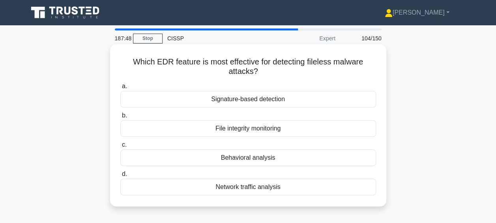
click at [276, 155] on div "Behavioral analysis" at bounding box center [248, 157] width 256 height 17
click at [120, 147] on input "c. Behavioral analysis" at bounding box center [120, 144] width 0 height 5
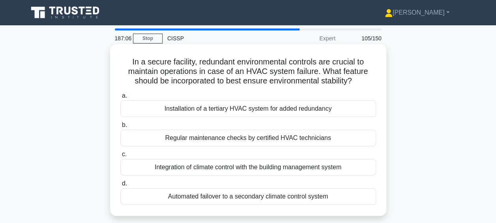
click at [199, 199] on div "Automated failover to a secondary climate control system" at bounding box center [248, 196] width 256 height 17
click at [120, 186] on input "d. Automated failover to a secondary climate control system" at bounding box center [120, 183] width 0 height 5
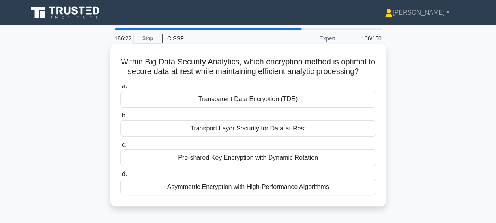
click at [236, 163] on div "Pre-shared Key Encryption with Dynamic Rotation" at bounding box center [248, 157] width 256 height 17
click at [120, 147] on input "c. Pre-shared Key Encryption with Dynamic Rotation" at bounding box center [120, 144] width 0 height 5
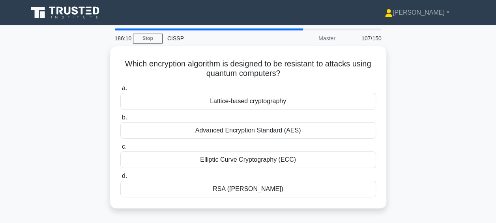
click at [236, 163] on div "Elliptic Curve Cryptography (ECC)" at bounding box center [248, 159] width 256 height 17
click at [120, 149] on input "c. Elliptic Curve Cryptography (ECC)" at bounding box center [120, 146] width 0 height 5
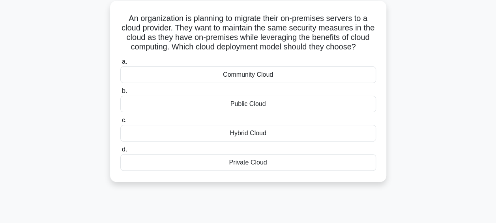
scroll to position [47, 0]
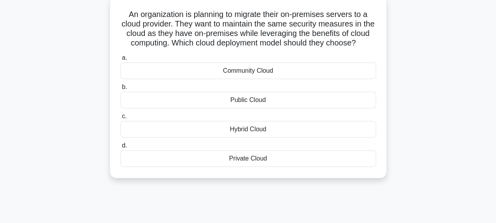
click at [237, 167] on div "Private Cloud" at bounding box center [248, 158] width 256 height 17
click at [120, 148] on input "d. Private Cloud" at bounding box center [120, 145] width 0 height 5
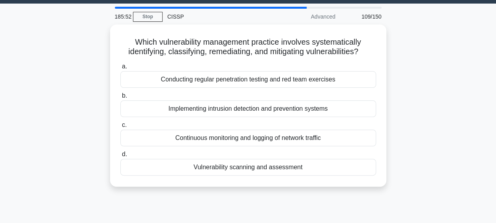
scroll to position [0, 0]
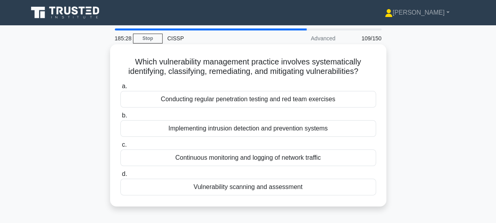
click at [282, 185] on div "Vulnerability scanning and assessment" at bounding box center [248, 186] width 256 height 17
click at [120, 176] on input "d. Vulnerability scanning and assessment" at bounding box center [120, 173] width 0 height 5
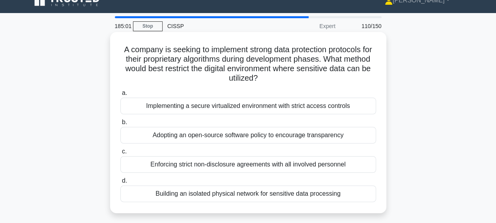
scroll to position [13, 0]
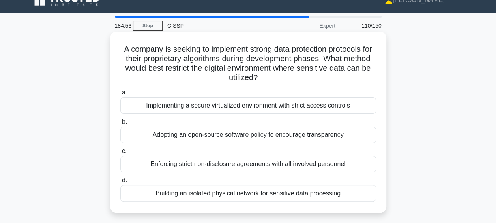
click at [294, 99] on div "Implementing a secure virtualized environment with strict access controls" at bounding box center [248, 105] width 256 height 17
click at [120, 95] on input "a. Implementing a secure virtualized environment with strict access controls" at bounding box center [120, 92] width 0 height 5
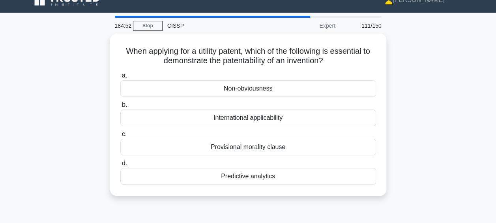
scroll to position [0, 0]
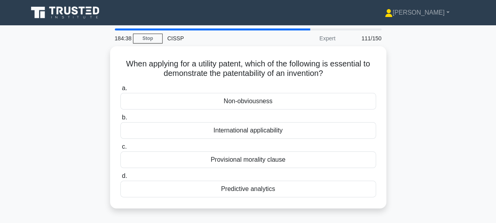
click at [294, 99] on div "Non-obviousness" at bounding box center [248, 101] width 256 height 17
click at [120, 91] on input "a. Non-obviousness" at bounding box center [120, 88] width 0 height 5
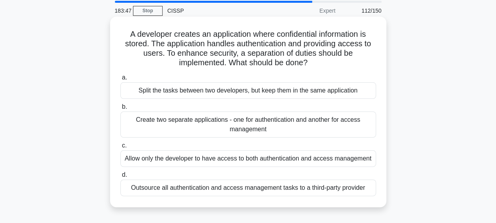
scroll to position [39, 0]
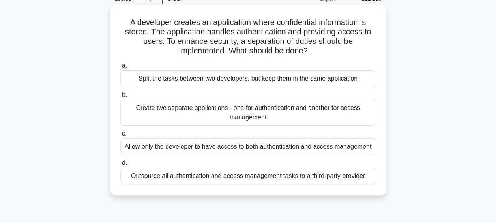
click at [291, 78] on div "Split the tasks between two developers, but keep them in the same application" at bounding box center [248, 78] width 256 height 17
click at [120, 68] on input "a. Split the tasks between two developers, but keep them in the same application" at bounding box center [120, 65] width 0 height 5
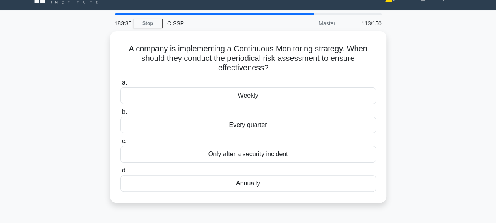
scroll to position [0, 0]
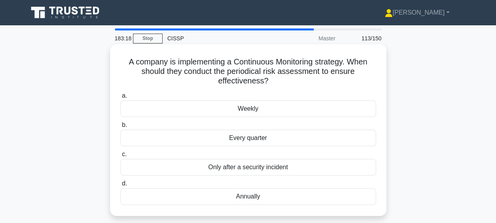
click at [294, 133] on div "Every quarter" at bounding box center [248, 137] width 256 height 17
click at [120, 127] on input "b. Every quarter" at bounding box center [120, 124] width 0 height 5
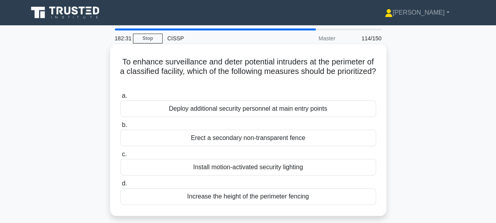
click at [272, 171] on div "Install motion-activated security lighting" at bounding box center [248, 167] width 256 height 17
click at [120, 157] on input "c. Install motion-activated security lighting" at bounding box center [120, 154] width 0 height 5
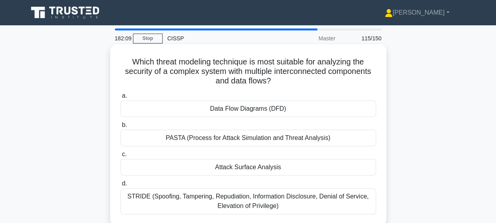
click at [272, 171] on div "Attack Surface Analysis" at bounding box center [248, 167] width 256 height 17
click at [120, 157] on input "c. Attack Surface Analysis" at bounding box center [120, 154] width 0 height 5
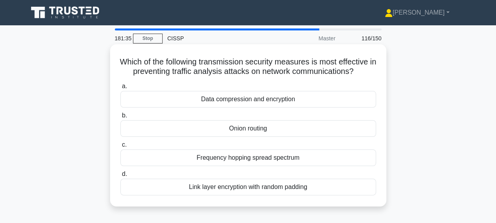
click at [228, 183] on div "Link layer encryption with random padding" at bounding box center [248, 186] width 256 height 17
click at [120, 176] on input "d. Link layer encryption with random padding" at bounding box center [120, 173] width 0 height 5
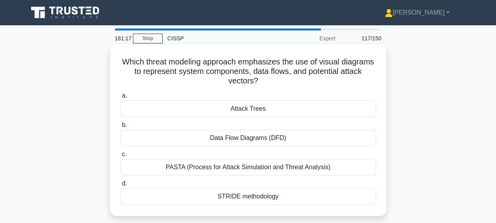
click at [284, 108] on div "Attack Trees" at bounding box center [248, 108] width 256 height 17
click at [120, 98] on input "a. Attack Trees" at bounding box center [120, 95] width 0 height 5
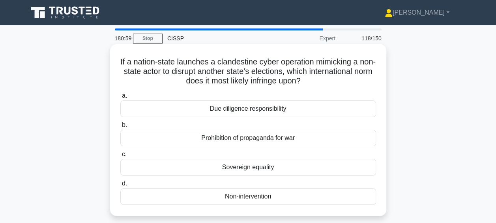
click at [249, 195] on div "Non-intervention" at bounding box center [248, 196] width 256 height 17
click at [120, 186] on input "d. Non-intervention" at bounding box center [120, 183] width 0 height 5
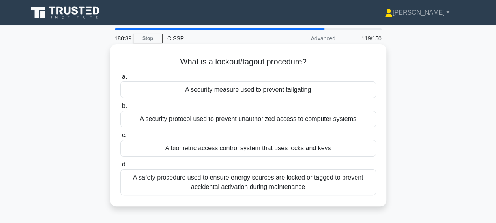
click at [329, 178] on div "A safety procedure used to ensure energy sources are locked or tagged to preven…" at bounding box center [248, 182] width 256 height 26
click at [120, 167] on input "d. A safety procedure used to ensure energy sources are locked or tagged to pre…" at bounding box center [120, 164] width 0 height 5
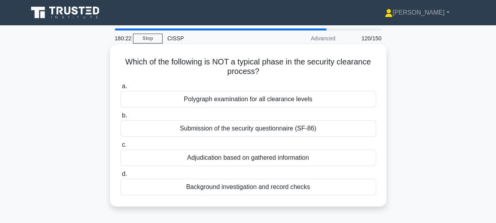
click at [351, 98] on div "Polygraph examination for all clearance levels" at bounding box center [248, 99] width 256 height 17
click at [120, 89] on input "a. Polygraph examination for all clearance levels" at bounding box center [120, 86] width 0 height 5
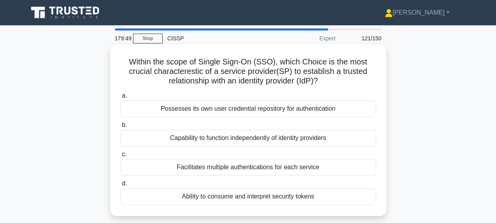
click at [334, 194] on div "Ability to consume and interpret security tokens" at bounding box center [248, 196] width 256 height 17
click at [120, 186] on input "d. Ability to consume and interpret security tokens" at bounding box center [120, 183] width 0 height 5
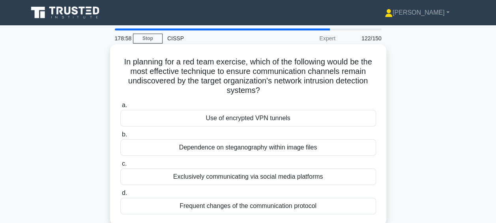
click at [320, 150] on div "Dependence on steganography within image files" at bounding box center [248, 147] width 256 height 17
click at [120, 137] on input "b. Dependence on steganography within image files" at bounding box center [120, 134] width 0 height 5
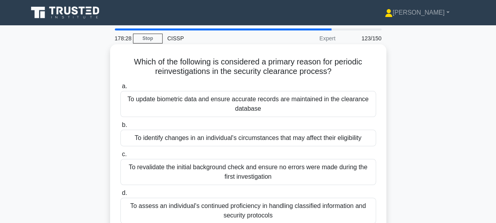
click at [334, 138] on div "To identify changes in an individual's circumstances that may affect their elig…" at bounding box center [248, 137] width 256 height 17
click at [120, 127] on input "b. To identify changes in an individual's circumstances that may affect their e…" at bounding box center [120, 124] width 0 height 5
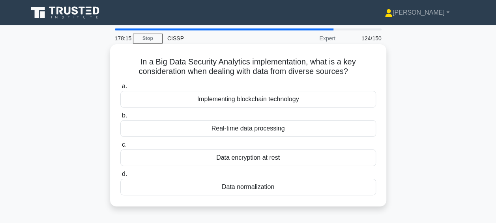
click at [332, 189] on div "Data normalization" at bounding box center [248, 186] width 256 height 17
click at [120, 176] on input "d. Data normalization" at bounding box center [120, 173] width 0 height 5
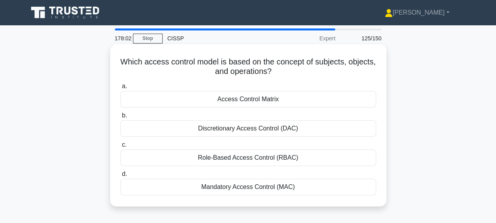
click at [310, 184] on div "Mandatory Access Control (MAC)" at bounding box center [248, 186] width 256 height 17
click at [120, 176] on input "d. Mandatory Access Control (MAC)" at bounding box center [120, 173] width 0 height 5
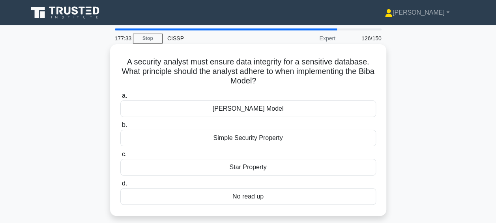
click at [326, 167] on div "Star Property" at bounding box center [248, 167] width 256 height 17
click at [120, 157] on input "c. Star Property" at bounding box center [120, 154] width 0 height 5
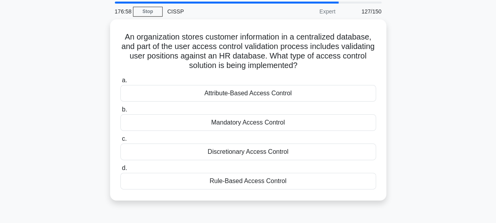
scroll to position [39, 0]
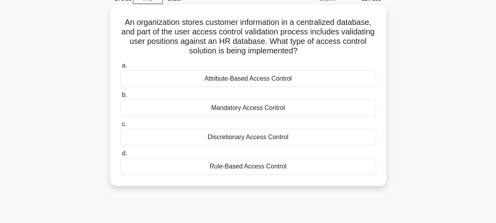
click at [337, 81] on div "Attribute-Based Access Control" at bounding box center [248, 78] width 256 height 17
click at [120, 68] on input "a. Attribute-Based Access Control" at bounding box center [120, 65] width 0 height 5
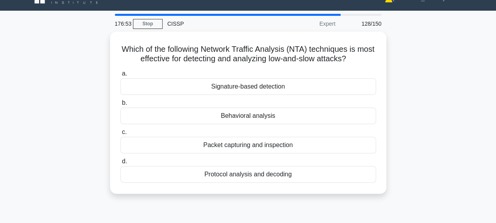
scroll to position [0, 0]
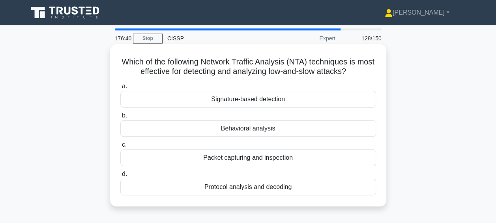
click at [279, 128] on div "Behavioral analysis" at bounding box center [248, 128] width 256 height 17
click at [120, 118] on input "b. Behavioral analysis" at bounding box center [120, 115] width 0 height 5
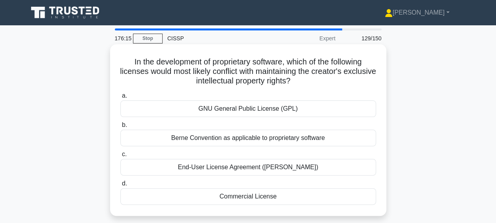
click at [307, 109] on div "GNU General Public License (GPL)" at bounding box center [248, 108] width 256 height 17
click at [120, 98] on input "a. GNU General Public License (GPL)" at bounding box center [120, 95] width 0 height 5
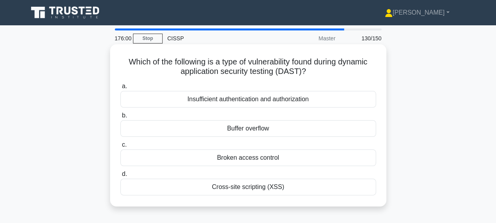
click at [298, 131] on div "Buffer overflow" at bounding box center [248, 128] width 256 height 17
click at [120, 118] on input "b. Buffer overflow" at bounding box center [120, 115] width 0 height 5
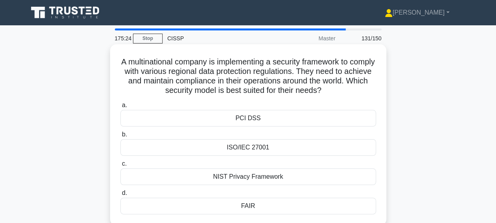
click at [272, 174] on div "NIST Privacy Framework" at bounding box center [248, 176] width 256 height 17
click at [120, 166] on input "c. NIST Privacy Framework" at bounding box center [120, 163] width 0 height 5
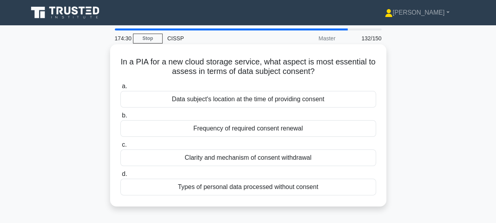
click at [299, 187] on div "Types of personal data processed without consent" at bounding box center [248, 186] width 256 height 17
click at [120, 176] on input "d. Types of personal data processed without consent" at bounding box center [120, 173] width 0 height 5
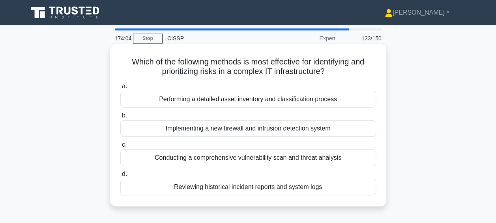
click at [288, 162] on div "Conducting a comprehensive vulnerability scan and threat analysis" at bounding box center [248, 157] width 256 height 17
click at [120, 147] on input "c. Conducting a comprehensive vulnerability scan and threat analysis" at bounding box center [120, 144] width 0 height 5
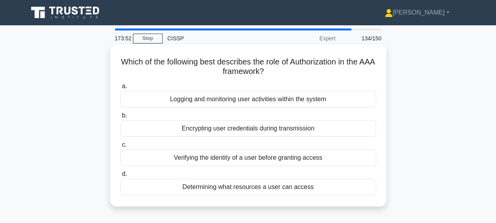
click at [289, 191] on div "Determining what resources a user can access" at bounding box center [248, 186] width 256 height 17
click at [120, 176] on input "d. Determining what resources a user can access" at bounding box center [120, 173] width 0 height 5
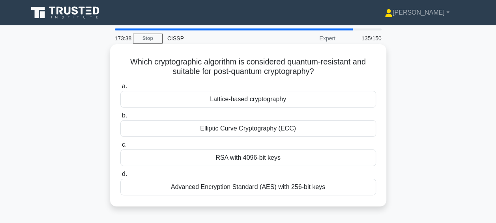
click at [280, 134] on div "Elliptic Curve Cryptography (ECC)" at bounding box center [248, 128] width 256 height 17
click at [120, 118] on input "b. Elliptic Curve Cryptography (ECC)" at bounding box center [120, 115] width 0 height 5
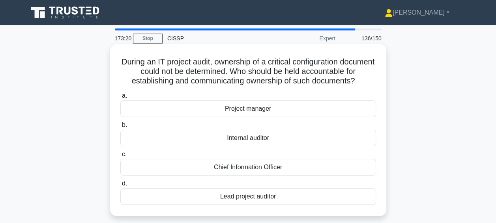
click at [285, 164] on div "Chief Information Officer" at bounding box center [248, 167] width 256 height 17
click at [120, 157] on input "c. Chief Information Officer" at bounding box center [120, 154] width 0 height 5
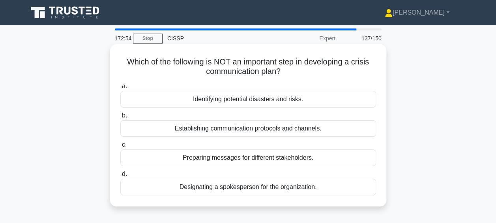
click at [280, 100] on div "Identifying potential disasters and risks." at bounding box center [248, 99] width 256 height 17
click at [120, 89] on input "a. Identifying potential disasters and risks." at bounding box center [120, 86] width 0 height 5
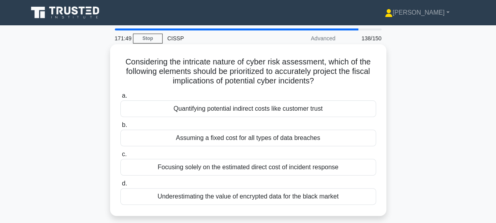
click at [328, 110] on div "Quantifying potential indirect costs like customer trust" at bounding box center [248, 108] width 256 height 17
click at [120, 98] on input "a. Quantifying potential indirect costs like customer trust" at bounding box center [120, 95] width 0 height 5
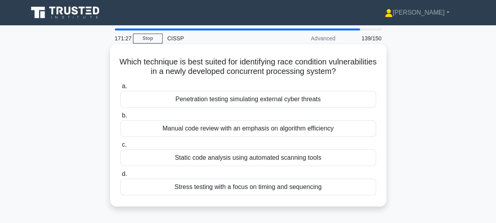
click at [294, 183] on div "Stress testing with a focus on timing and sequencing" at bounding box center [248, 186] width 256 height 17
click at [120, 176] on input "d. Stress testing with a focus on timing and sequencing" at bounding box center [120, 173] width 0 height 5
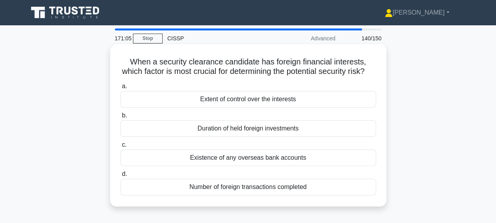
click at [272, 107] on div "Extent of control over the interests" at bounding box center [248, 99] width 256 height 17
click at [120, 89] on input "a. Extent of control over the interests" at bounding box center [120, 86] width 0 height 5
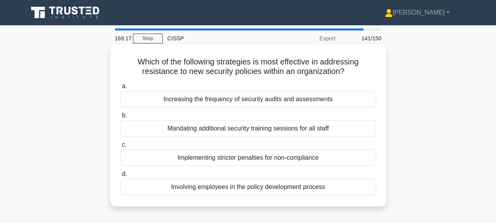
click at [270, 128] on div "Mandating additional security training sessions for all staff" at bounding box center [248, 128] width 256 height 17
click at [120, 118] on input "b. Mandating additional security training sessions for all staff" at bounding box center [120, 115] width 0 height 5
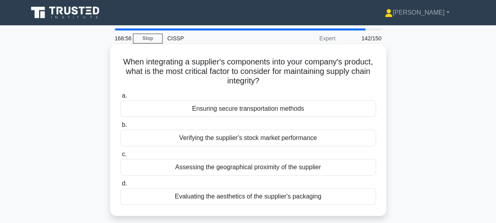
click at [305, 114] on div "Ensuring secure transportation methods" at bounding box center [248, 108] width 256 height 17
click at [120, 98] on input "a. Ensuring secure transportation methods" at bounding box center [120, 95] width 0 height 5
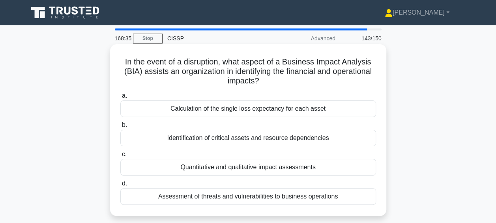
click at [326, 167] on div "Quantitative and qualitative impact assessments" at bounding box center [248, 167] width 256 height 17
click at [120, 157] on input "c. Quantitative and qualitative impact assessments" at bounding box center [120, 154] width 0 height 5
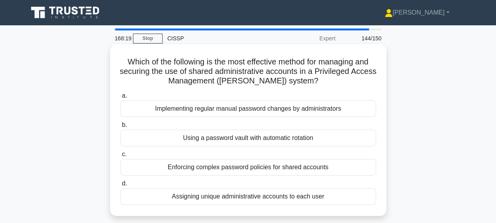
click at [358, 139] on div "Using a password vault with automatic rotation" at bounding box center [248, 137] width 256 height 17
click at [120, 127] on input "b. Using a password vault with automatic rotation" at bounding box center [120, 124] width 0 height 5
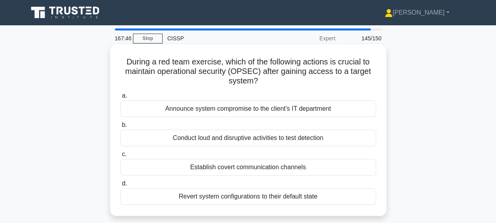
click at [328, 114] on div "Announce system compromise to the client's IT department" at bounding box center [248, 108] width 256 height 17
click at [120, 98] on input "a. Announce system compromise to the client's IT department" at bounding box center [120, 95] width 0 height 5
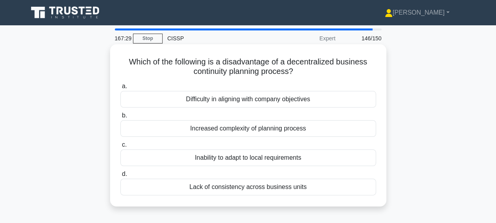
click at [253, 186] on div "Lack of consistency across business units" at bounding box center [248, 186] width 256 height 17
click at [120, 176] on input "d. Lack of consistency across business units" at bounding box center [120, 173] width 0 height 5
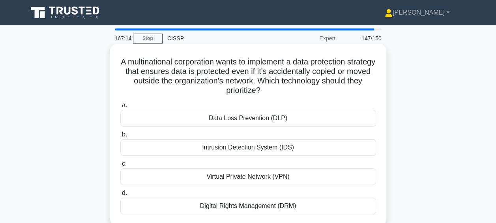
click at [302, 116] on div "Data Loss Prevention (DLP)" at bounding box center [248, 118] width 256 height 17
click at [120, 108] on input "a. Data Loss Prevention (DLP)" at bounding box center [120, 105] width 0 height 5
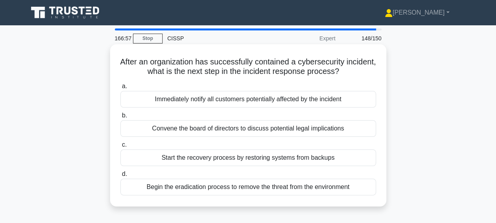
click at [315, 191] on div "Begin the eradication process to remove the threat from the environment" at bounding box center [248, 186] width 256 height 17
click at [120, 176] on input "d. Begin the eradication process to remove the threat from the environment" at bounding box center [120, 173] width 0 height 5
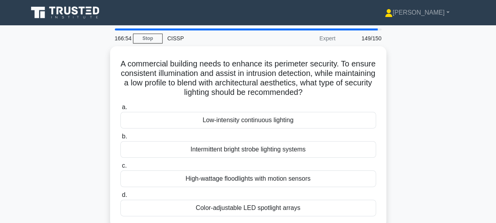
scroll to position [39, 0]
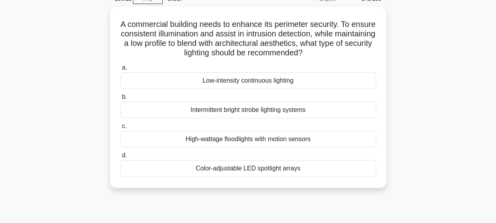
click at [464, 122] on div "A commercial building needs to enhance its perimeter security. To ensure consis…" at bounding box center [248, 102] width 450 height 190
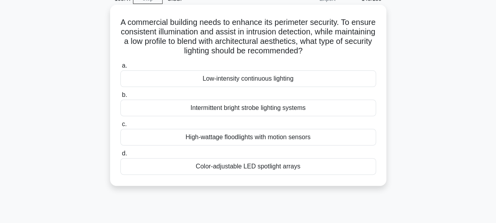
click at [354, 84] on div "Low-intensity continuous lighting" at bounding box center [248, 78] width 256 height 17
click at [120, 68] on input "a. Low-intensity continuous lighting" at bounding box center [120, 65] width 0 height 5
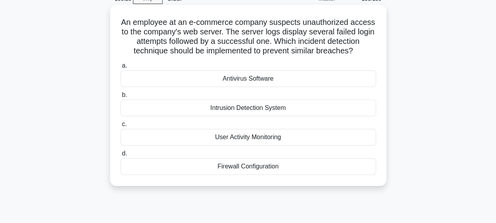
click at [347, 107] on div "Intrusion Detection System" at bounding box center [248, 107] width 256 height 17
click at [120, 97] on input "b. Intrusion Detection System" at bounding box center [120, 94] width 0 height 5
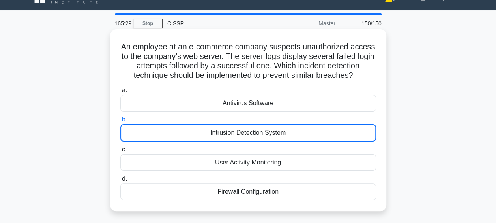
scroll to position [0, 0]
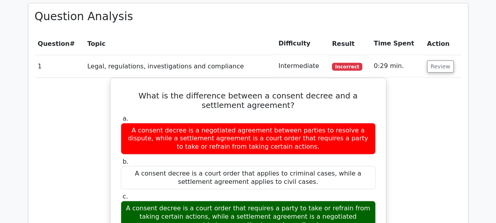
scroll to position [868, 0]
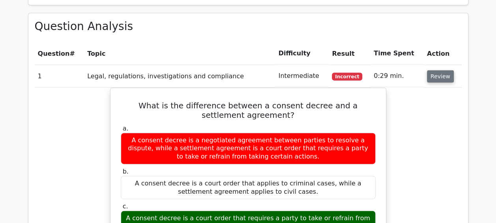
click at [442, 77] on button "Review" at bounding box center [440, 76] width 27 height 12
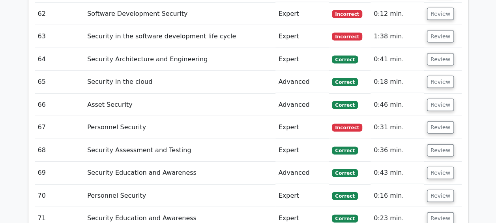
scroll to position [2259, 0]
